Goal: Information Seeking & Learning: Learn about a topic

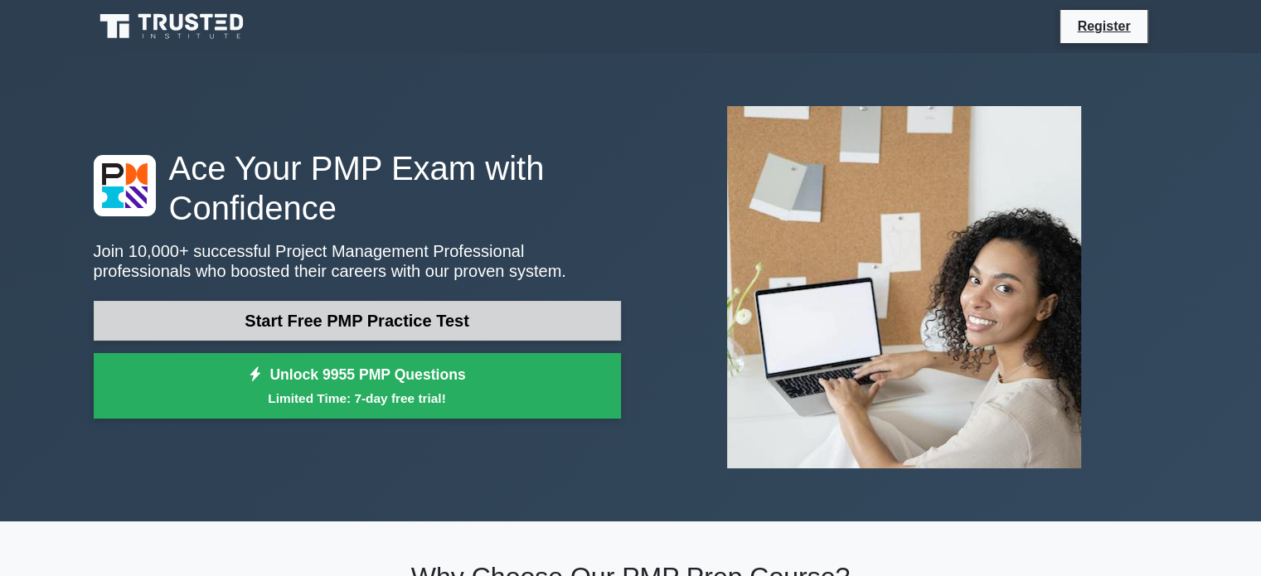
click at [339, 321] on link "Start Free PMP Practice Test" at bounding box center [357, 321] width 527 height 40
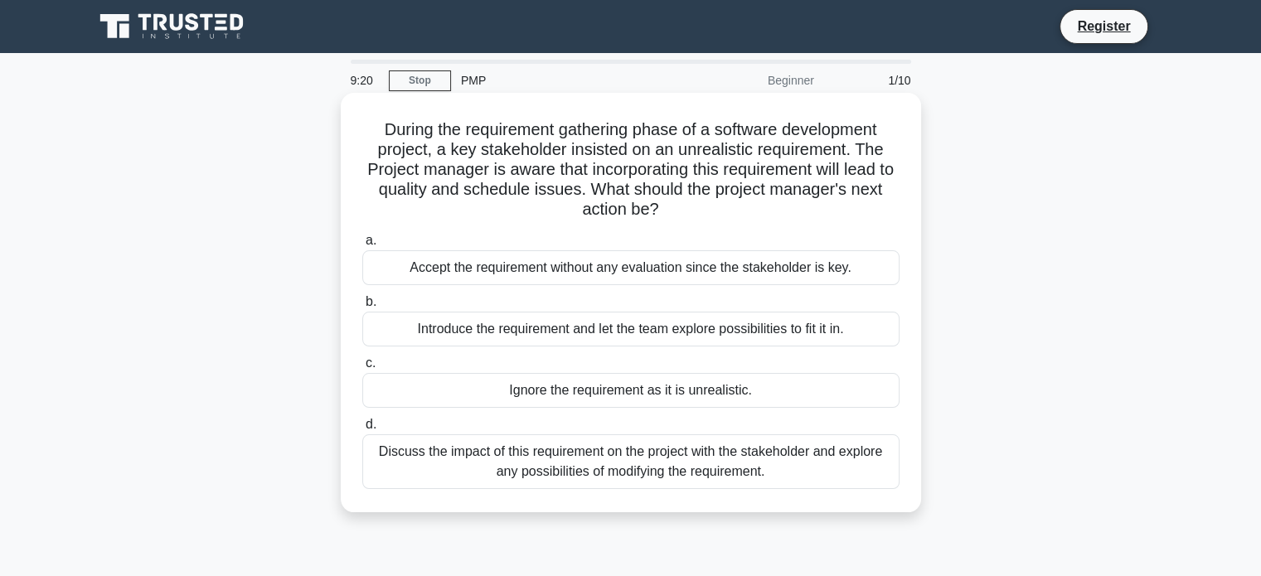
click at [591, 467] on div "Discuss the impact of this requirement on the project with the stakeholder and …" at bounding box center [630, 462] width 537 height 55
click at [362, 430] on input "d. Discuss the impact of this requirement on the project with the stakeholder a…" at bounding box center [362, 425] width 0 height 11
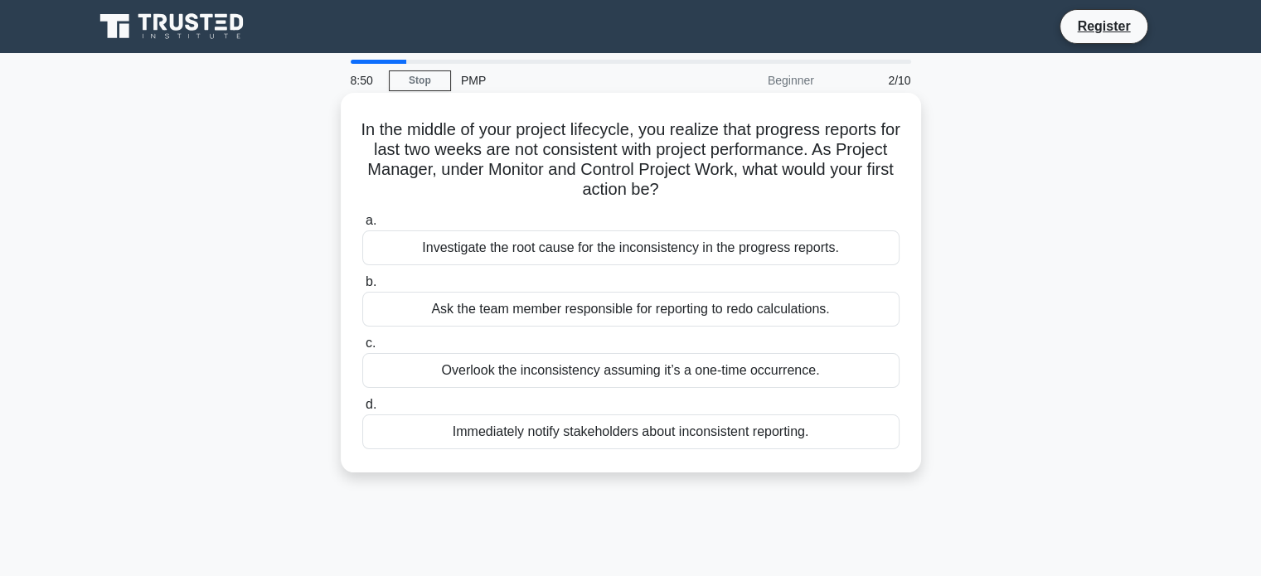
click at [591, 245] on div "Investigate the root cause for the inconsistency in the progress reports." at bounding box center [630, 248] width 537 height 35
click at [362, 226] on input "a. Investigate the root cause for the inconsistency in the progress reports." at bounding box center [362, 221] width 0 height 11
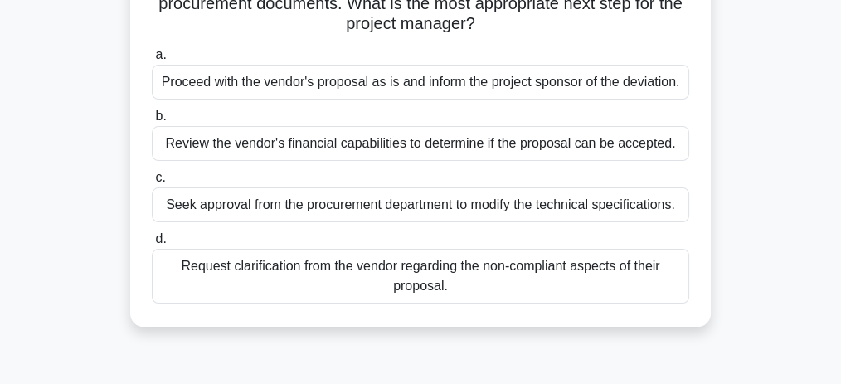
scroll to position [110, 0]
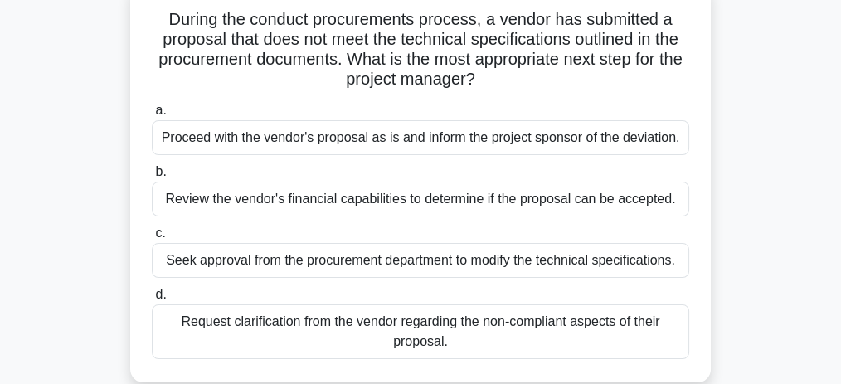
click at [466, 327] on div "Request clarification from the vendor regarding the non-compliant aspects of th…" at bounding box center [420, 331] width 537 height 55
click at [152, 300] on input "d. Request clarification from the vendor regarding the non-compliant aspects of…" at bounding box center [152, 294] width 0 height 11
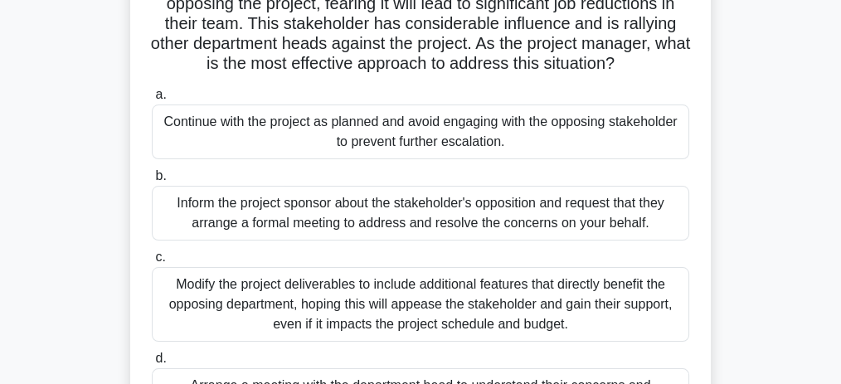
scroll to position [221, 0]
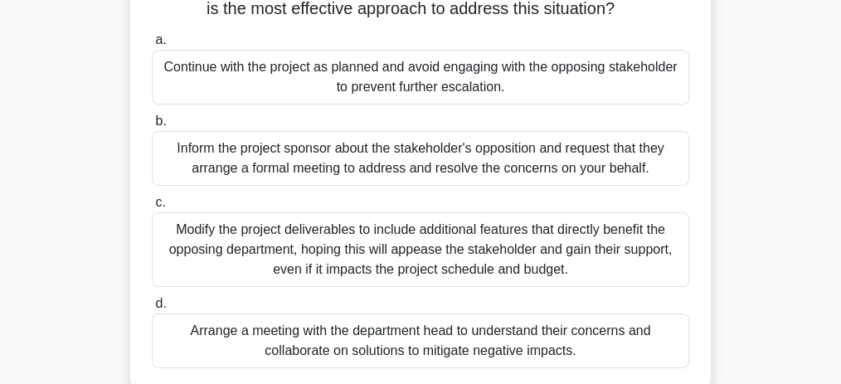
click at [458, 160] on div "Inform the project sponsor about the stakeholder's opposition and request that …" at bounding box center [420, 158] width 537 height 55
click at [152, 127] on input "b. Inform the project sponsor about the stakeholder's opposition and request th…" at bounding box center [152, 121] width 0 height 11
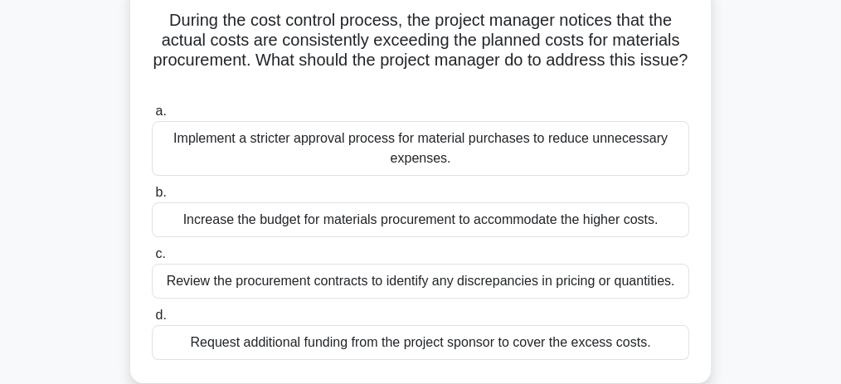
scroll to position [110, 0]
click at [308, 142] on div "Implement a stricter approval process for material purchases to reduce unnecess…" at bounding box center [420, 147] width 537 height 55
click at [152, 116] on input "a. Implement a stricter approval process for material purchases to reduce unnec…" at bounding box center [152, 110] width 0 height 11
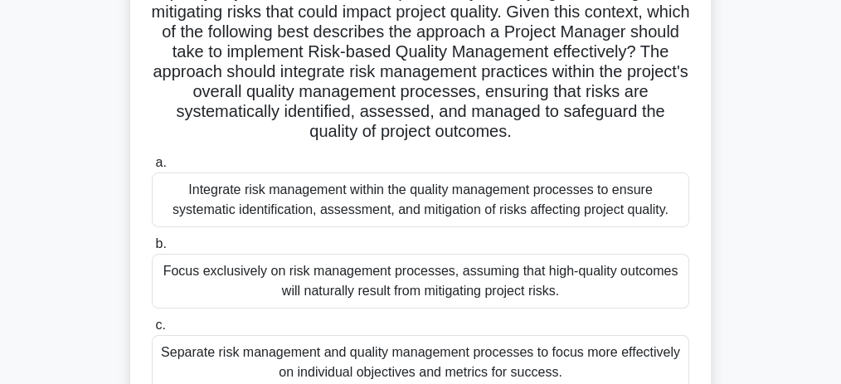
scroll to position [276, 0]
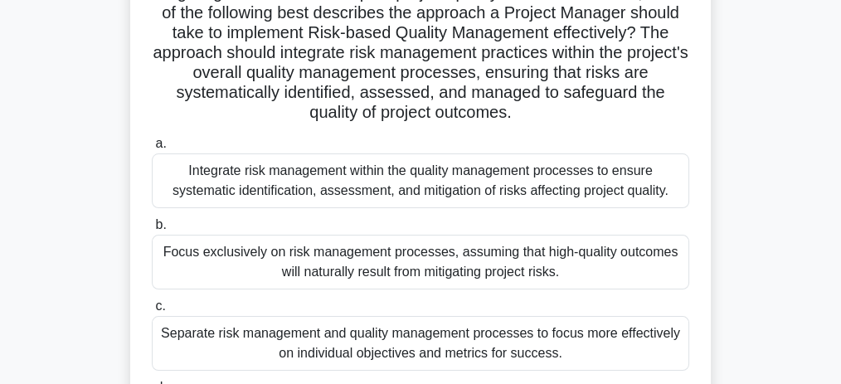
click at [393, 196] on div "Integrate risk management within the quality management processes to ensure sys…" at bounding box center [420, 180] width 537 height 55
click at [152, 149] on input "a. Integrate risk management within the quality management processes to ensure …" at bounding box center [152, 143] width 0 height 11
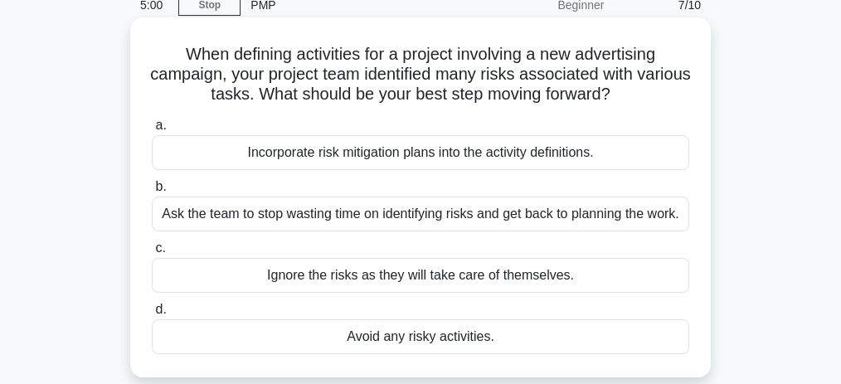
scroll to position [110, 0]
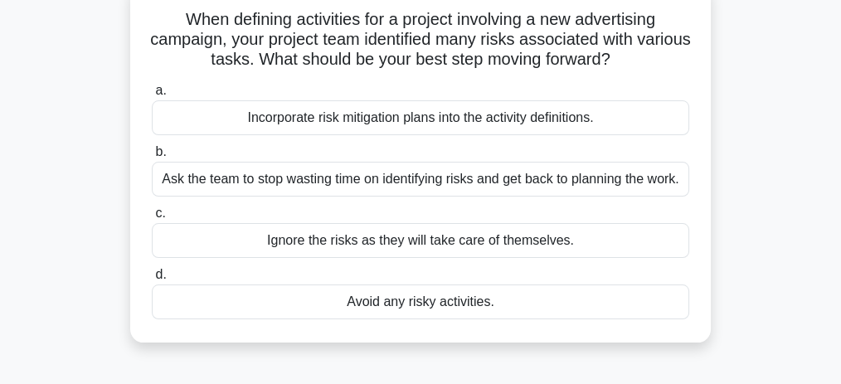
click at [405, 113] on div "Incorporate risk mitigation plans into the activity definitions." at bounding box center [420, 117] width 537 height 35
click at [152, 96] on input "a. Incorporate risk mitigation plans into the activity definitions." at bounding box center [152, 90] width 0 height 11
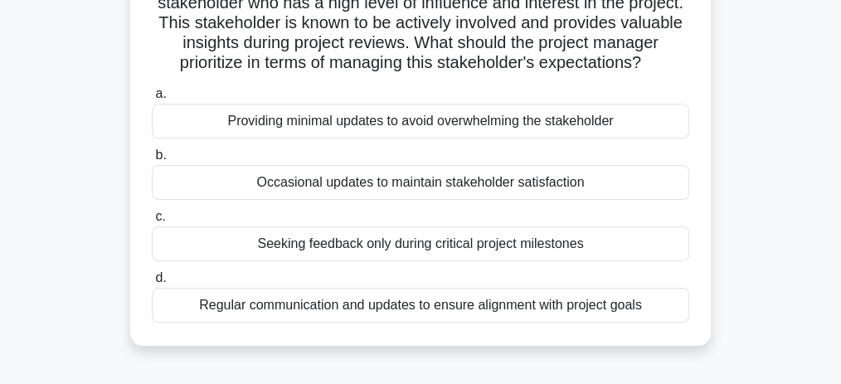
scroll to position [166, 0]
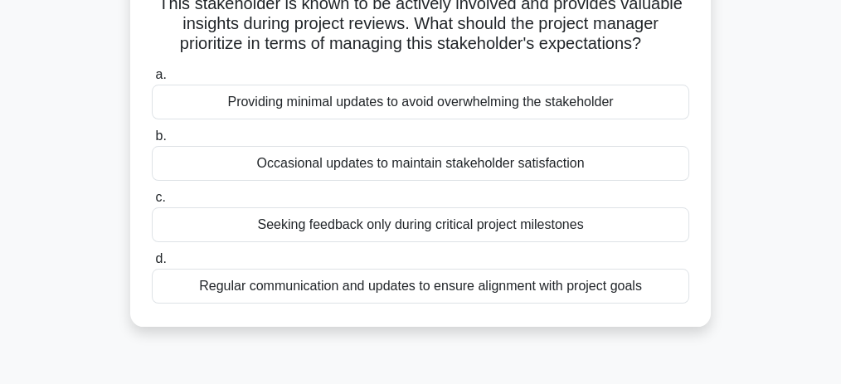
click at [296, 303] on div "Regular communication and updates to ensure alignment with project goals" at bounding box center [420, 286] width 537 height 35
click at [152, 265] on input "d. Regular communication and updates to ensure alignment with project goals" at bounding box center [152, 259] width 0 height 11
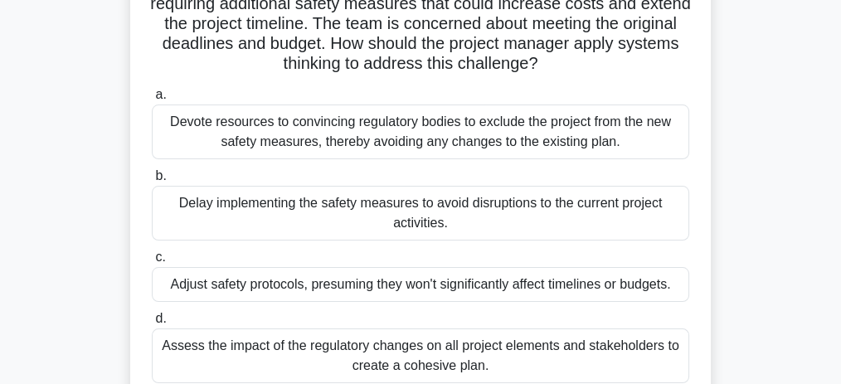
scroll to position [221, 0]
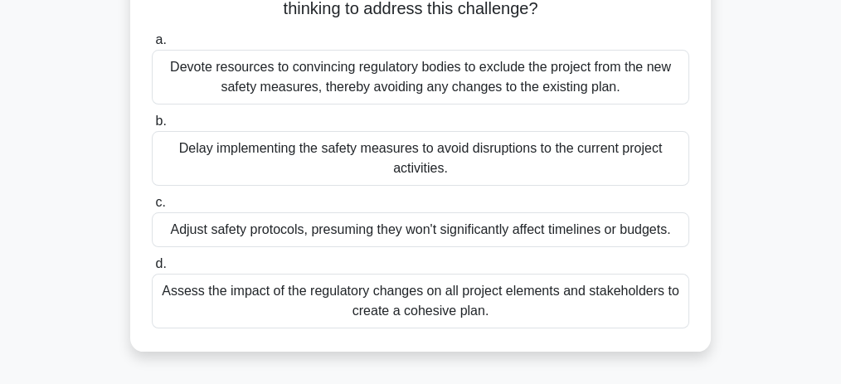
click at [322, 73] on div "Devote resources to convincing regulatory bodies to exclude the project from th…" at bounding box center [420, 77] width 537 height 55
click at [152, 46] on input "a. Devote resources to convincing regulatory bodies to exclude the project from…" at bounding box center [152, 40] width 0 height 11
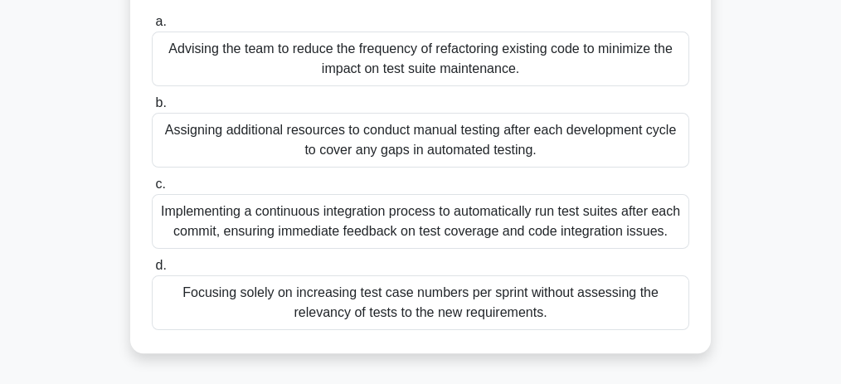
scroll to position [442, 0]
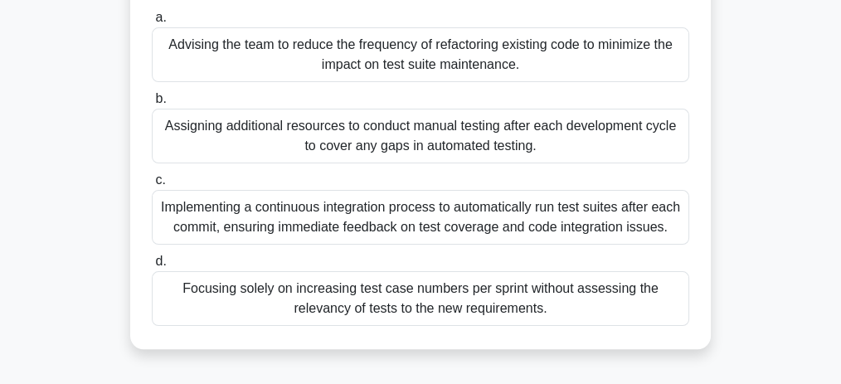
click at [416, 205] on div "Implementing a continuous integration process to automatically run test suites …" at bounding box center [420, 217] width 537 height 55
click at [152, 186] on input "c. Implementing a continuous integration process to automatically run test suit…" at bounding box center [152, 180] width 0 height 11
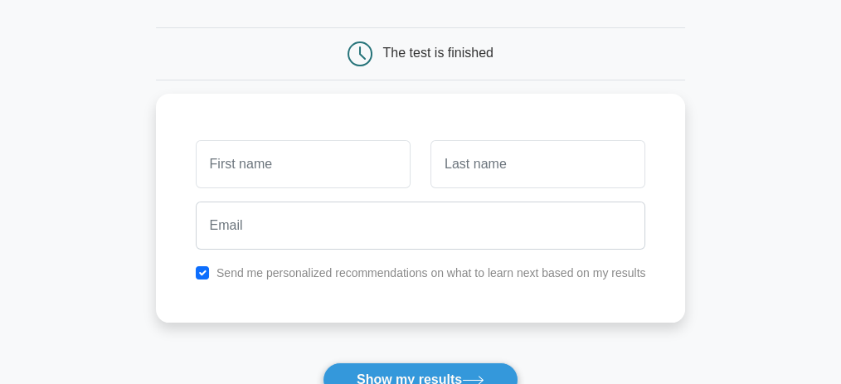
scroll to position [166, 0]
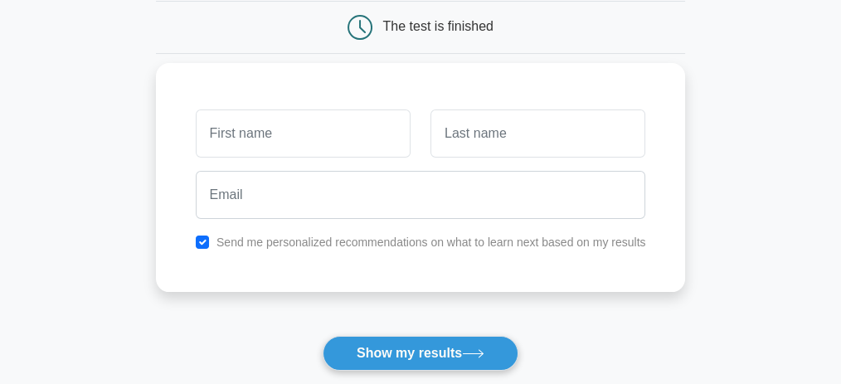
click at [288, 133] on input "text" at bounding box center [303, 133] width 215 height 48
click at [213, 132] on input "rRicha" at bounding box center [303, 133] width 215 height 48
type input "Richa"
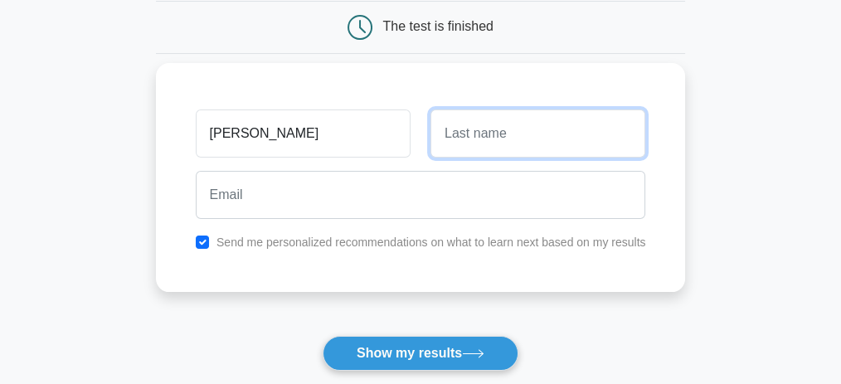
click at [484, 138] on input "text" at bounding box center [537, 133] width 215 height 48
type input "J"
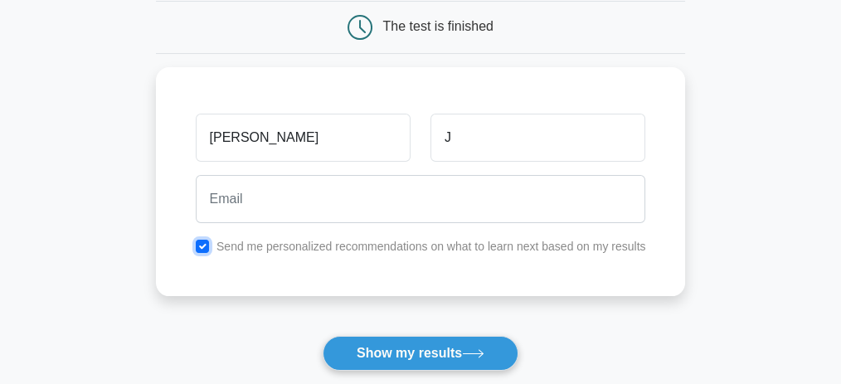
drag, startPoint x: 201, startPoint y: 239, endPoint x: 328, endPoint y: 313, distance: 147.2
click at [201, 240] on input "checkbox" at bounding box center [202, 246] width 13 height 13
checkbox input "false"
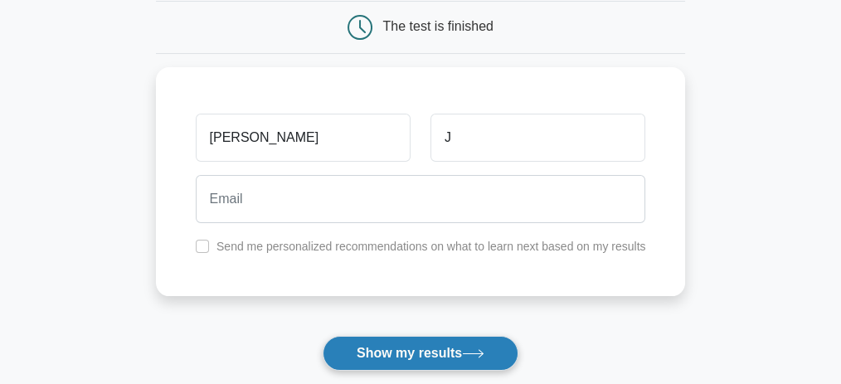
click at [405, 353] on button "Show my results" at bounding box center [421, 353] width 196 height 35
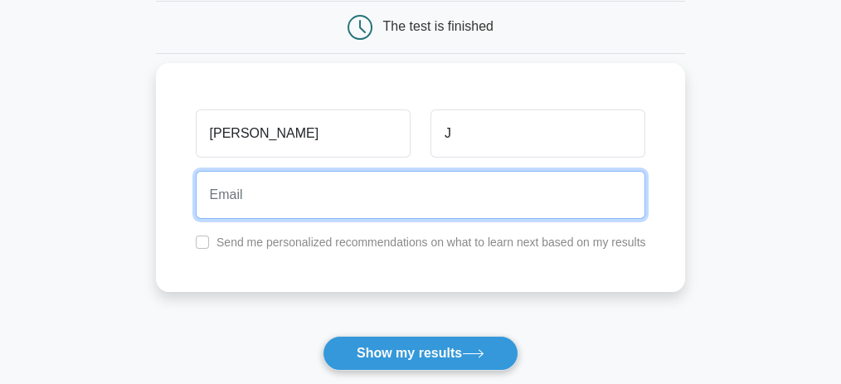
click at [274, 191] on input "email" at bounding box center [421, 195] width 450 height 48
type input "richathomas@hotmail.com"
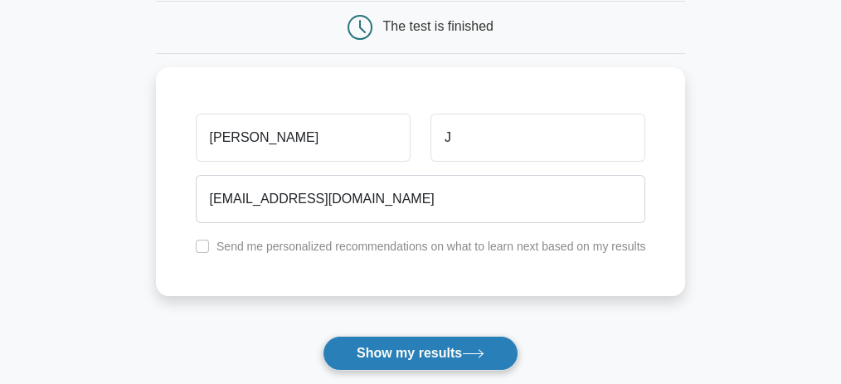
click at [399, 343] on button "Show my results" at bounding box center [421, 353] width 196 height 35
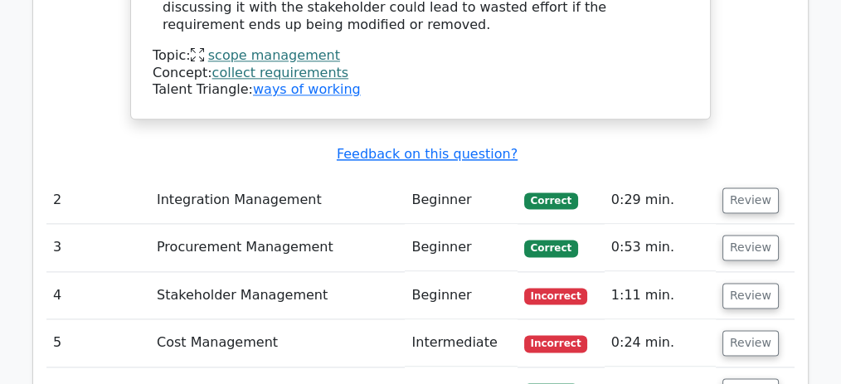
scroll to position [2156, 0]
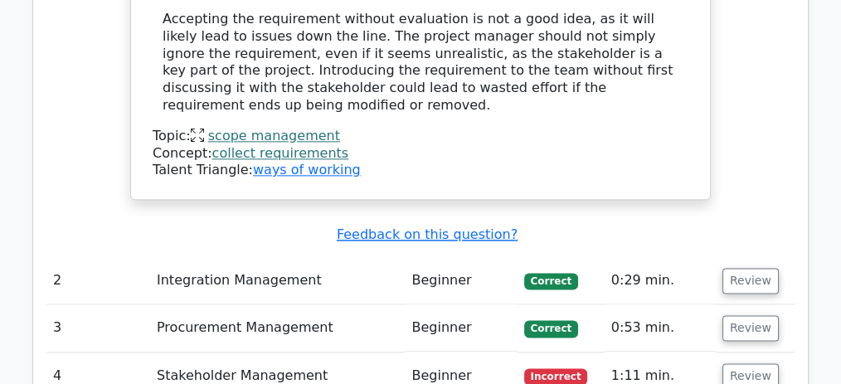
click at [220, 352] on td "Stakeholder Management" at bounding box center [277, 375] width 255 height 47
click at [734, 363] on button "Review" at bounding box center [750, 376] width 56 height 26
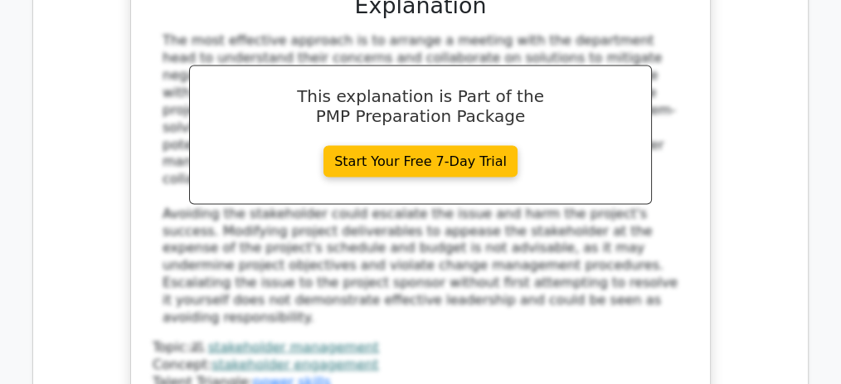
scroll to position [3151, 0]
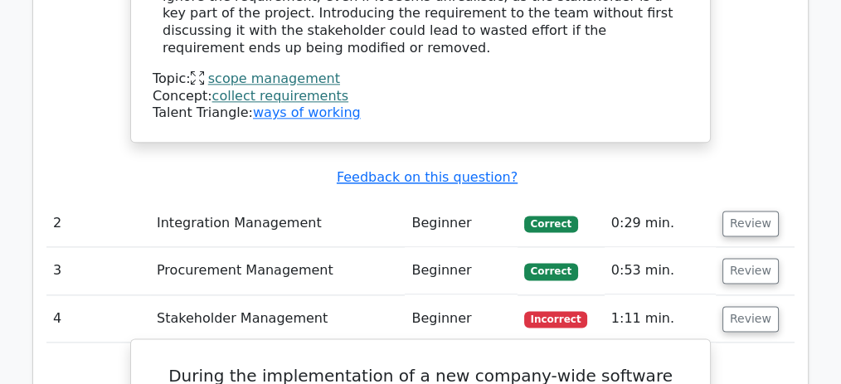
scroll to position [2211, 0]
